Goal: Information Seeking & Learning: Learn about a topic

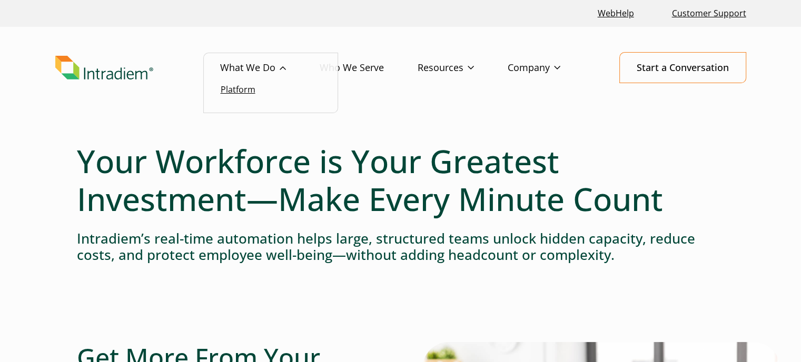
click at [236, 88] on link "Platform" at bounding box center [238, 90] width 35 height 12
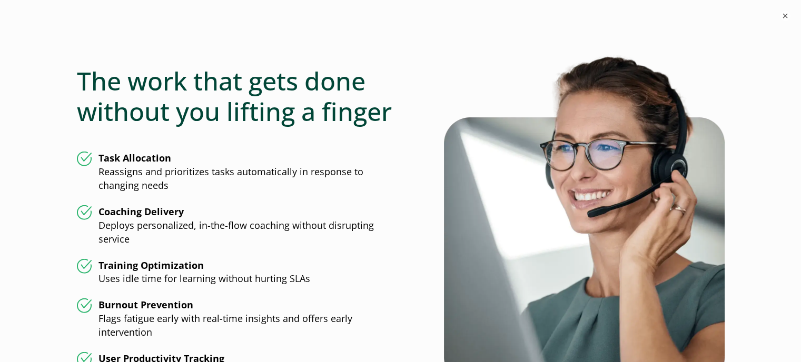
scroll to position [2685, 0]
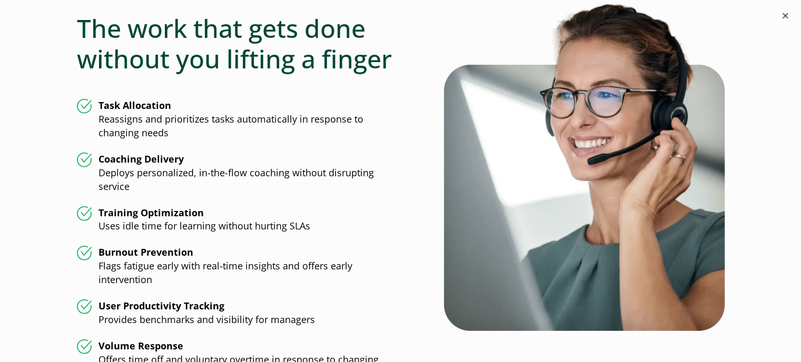
click at [782, 14] on button "×" at bounding box center [785, 15] width 13 height 13
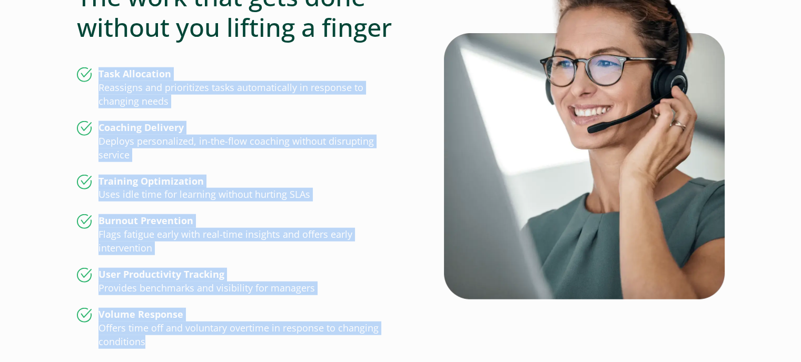
drag, startPoint x: 147, startPoint y: 322, endPoint x: 58, endPoint y: 48, distance: 287.9
click at [228, 100] on ul "Task Allocation Reassigns and prioritizes tasks automatically in response to ch…" at bounding box center [239, 208] width 324 height 282
